Goal: Transaction & Acquisition: Download file/media

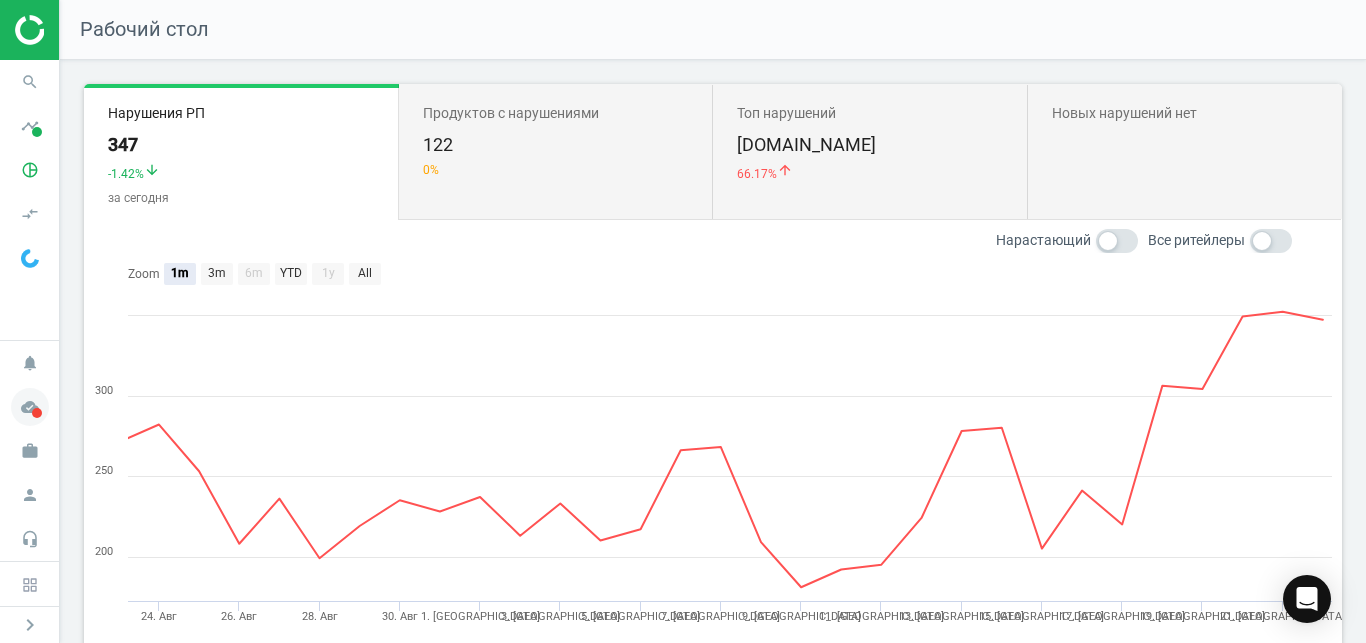
click at [21, 405] on icon "cloud_done" at bounding box center [30, 407] width 38 height 38
click at [33, 172] on icon "pie_chart_outlined" at bounding box center [30, 170] width 38 height 38
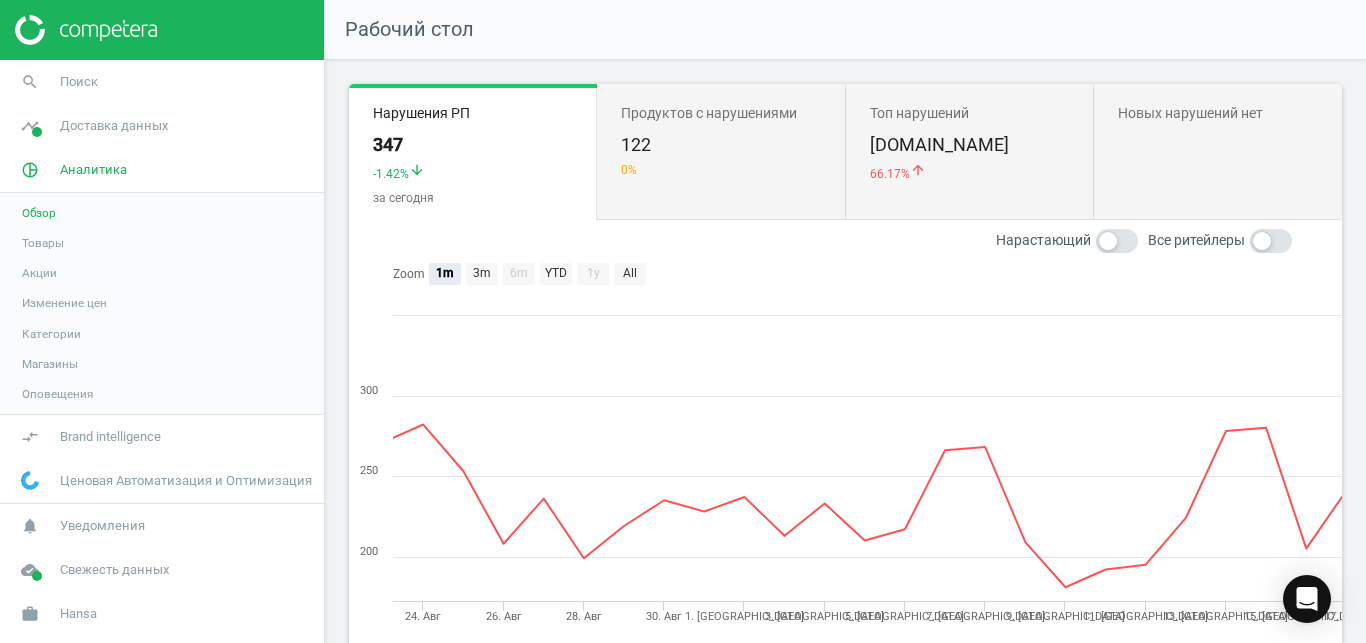
click at [47, 241] on span "Товары" at bounding box center [43, 243] width 42 height 16
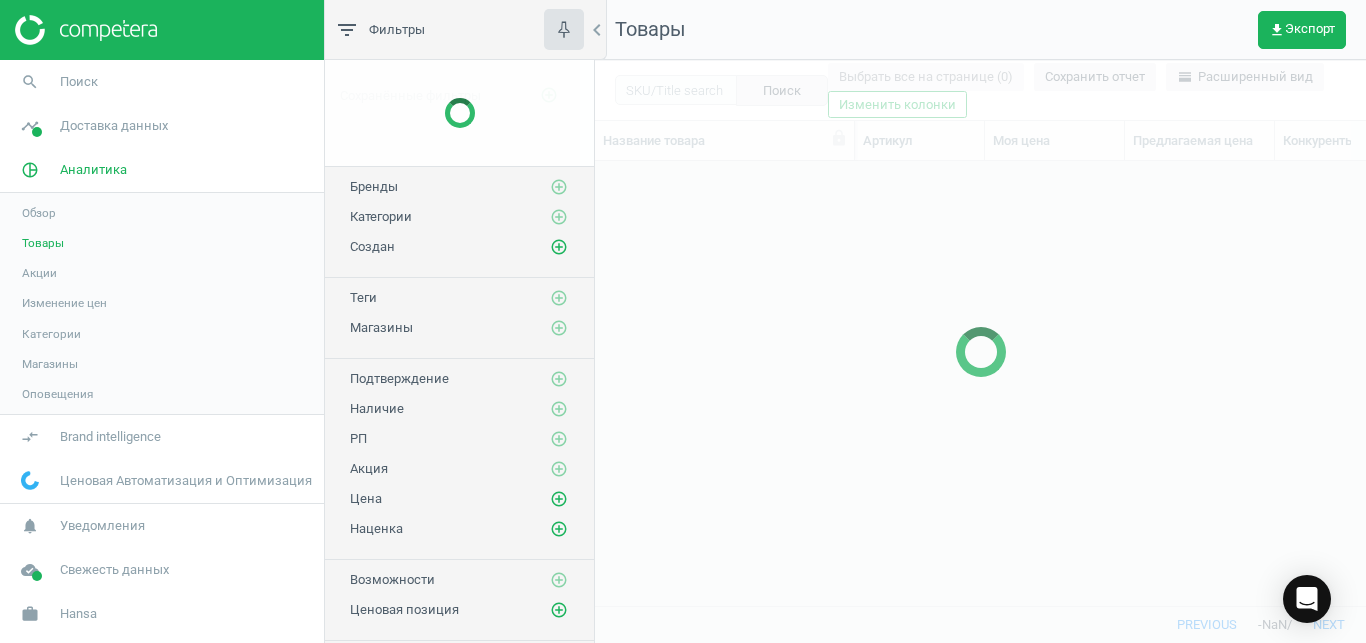
scroll to position [410, 754]
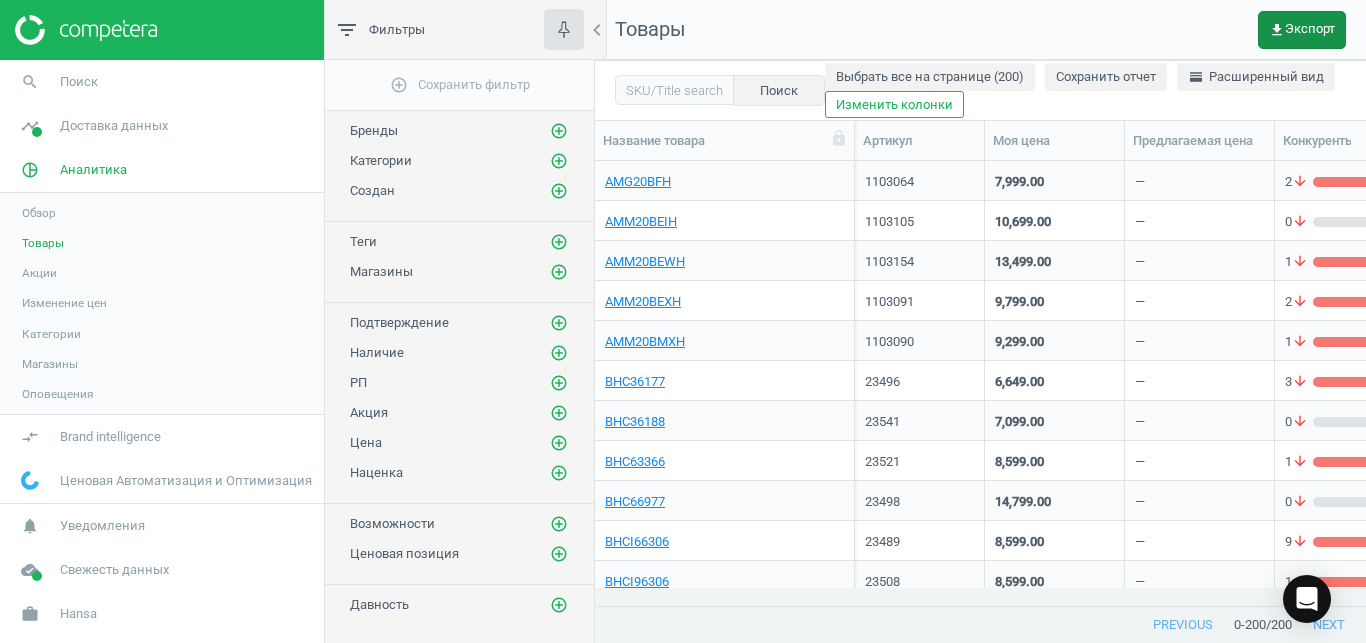
click at [1299, 42] on button "get_app Экспорт" at bounding box center [1302, 30] width 88 height 38
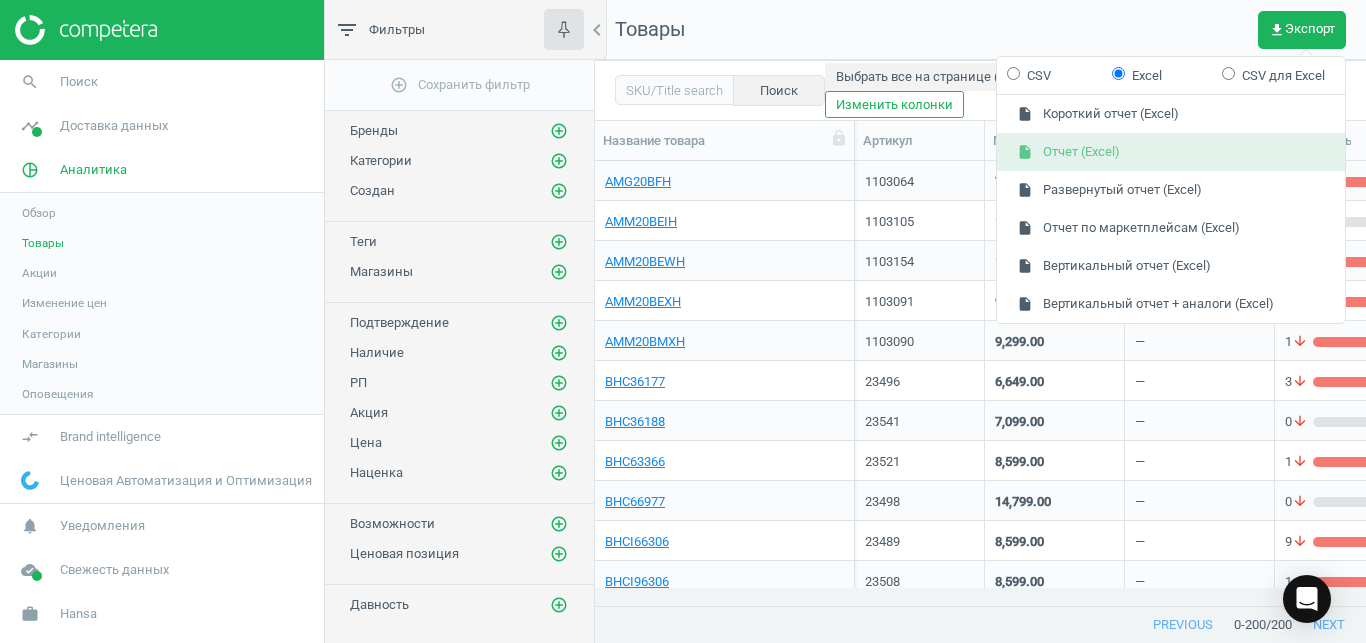
click at [1158, 143] on button "insert_drive_file Отчет (Excel)" at bounding box center [1171, 152] width 348 height 38
